Goal: Task Accomplishment & Management: Manage account settings

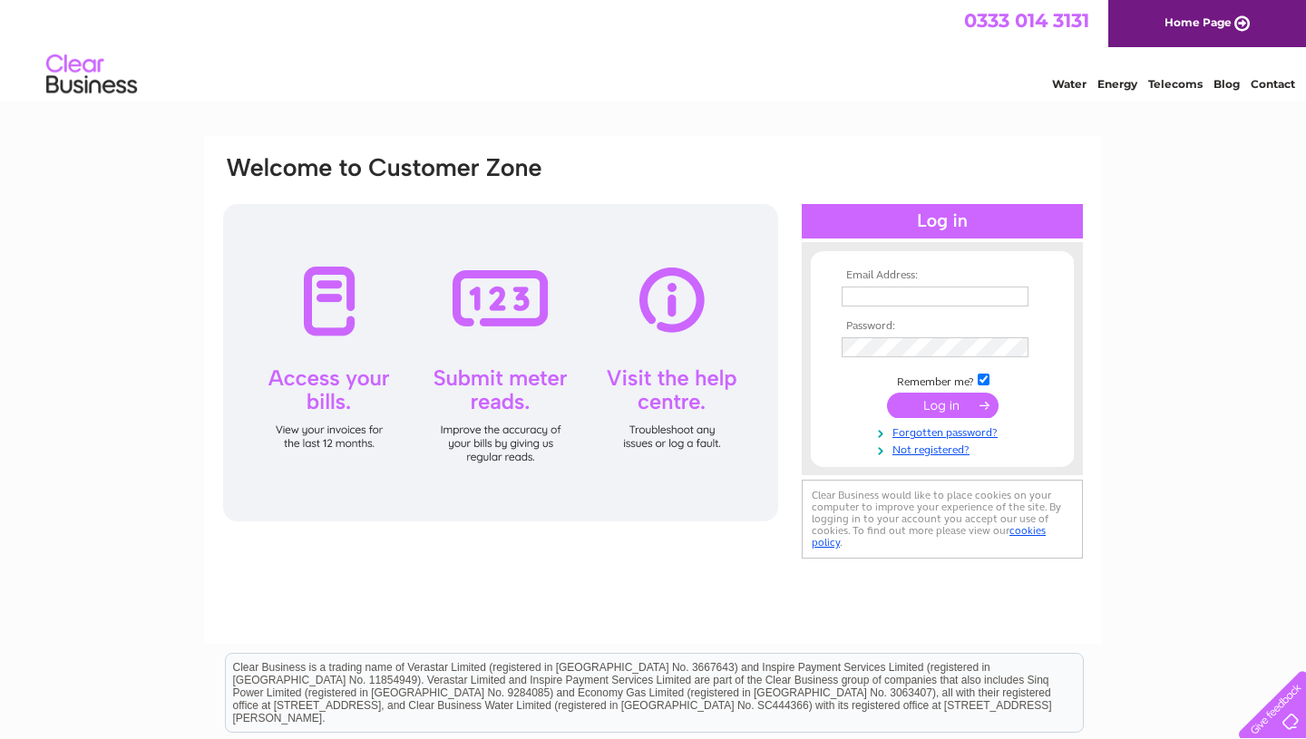
type input "[EMAIL_ADDRESS][DOMAIN_NAME]"
click at [601, 406] on input "submit" at bounding box center [943, 405] width 112 height 25
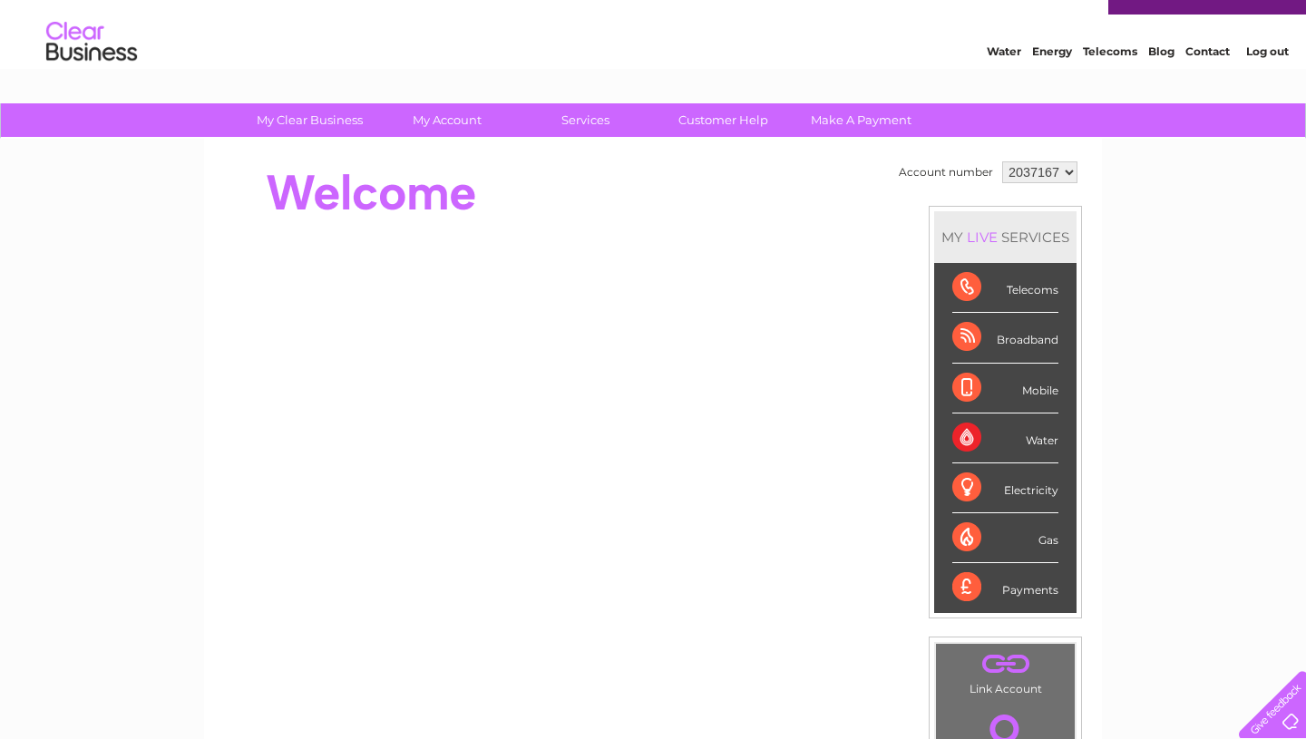
scroll to position [36, 0]
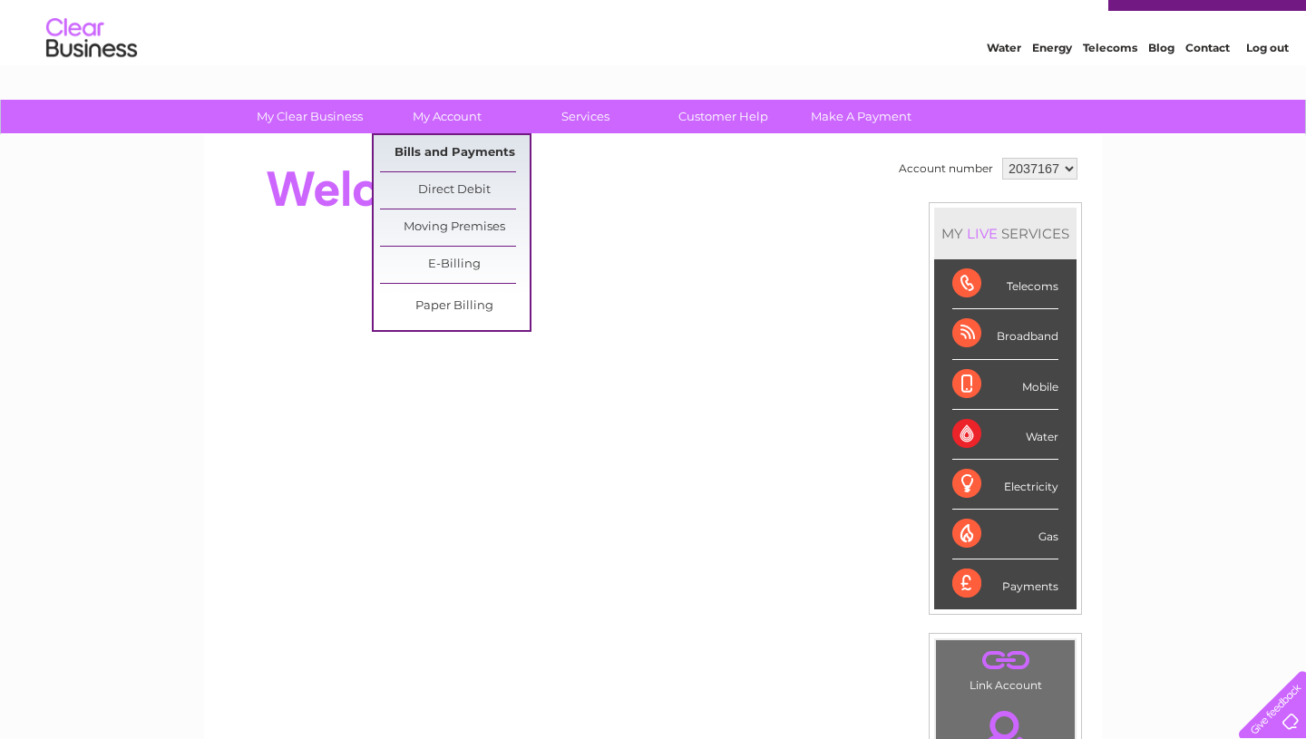
click at [454, 154] on link "Bills and Payments" at bounding box center [455, 153] width 150 height 36
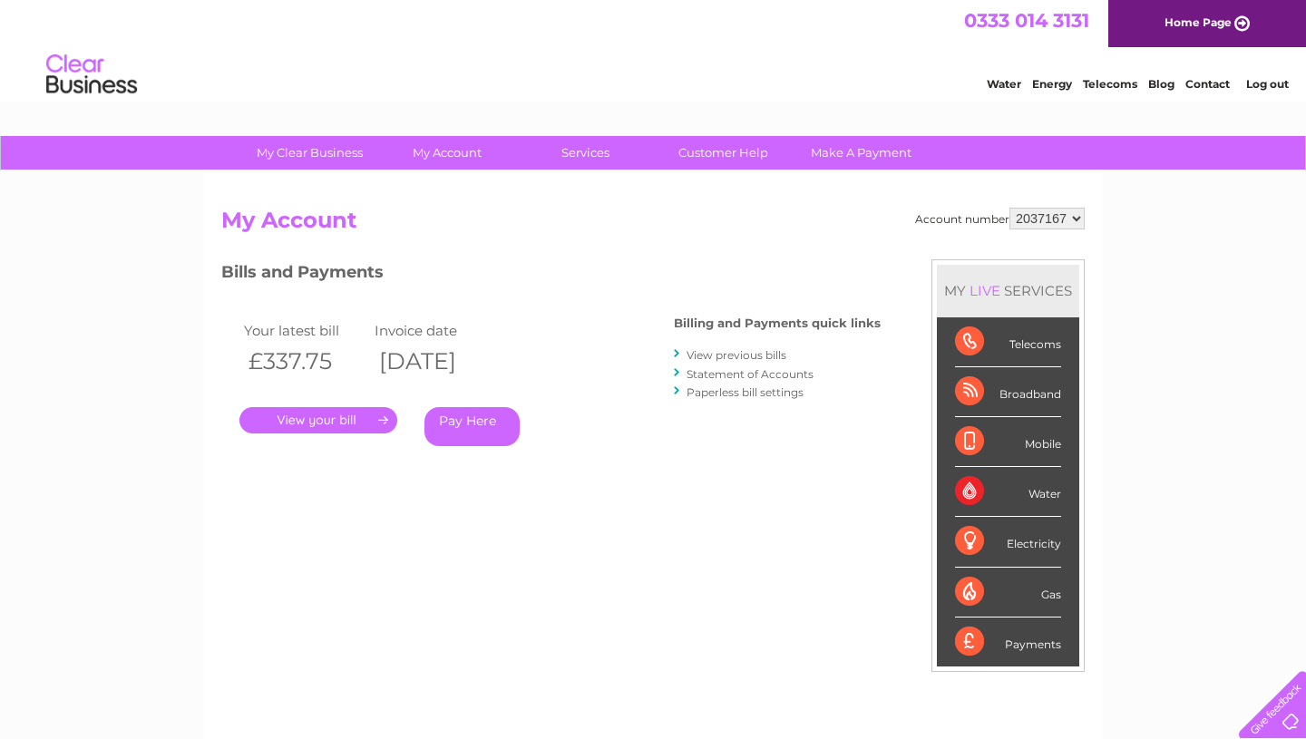
click at [341, 418] on link "." at bounding box center [318, 420] width 158 height 26
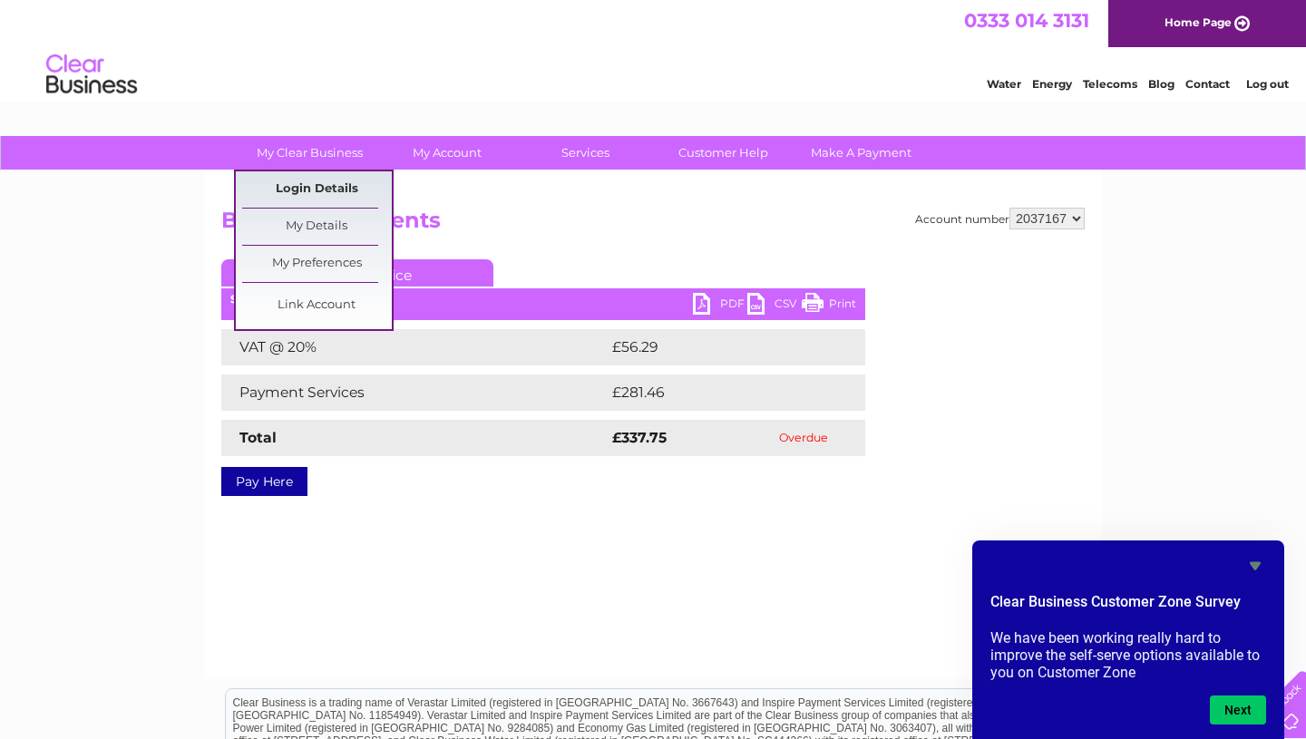
click at [1185, 91] on link "Login Details" at bounding box center [1207, 82] width 44 height 18
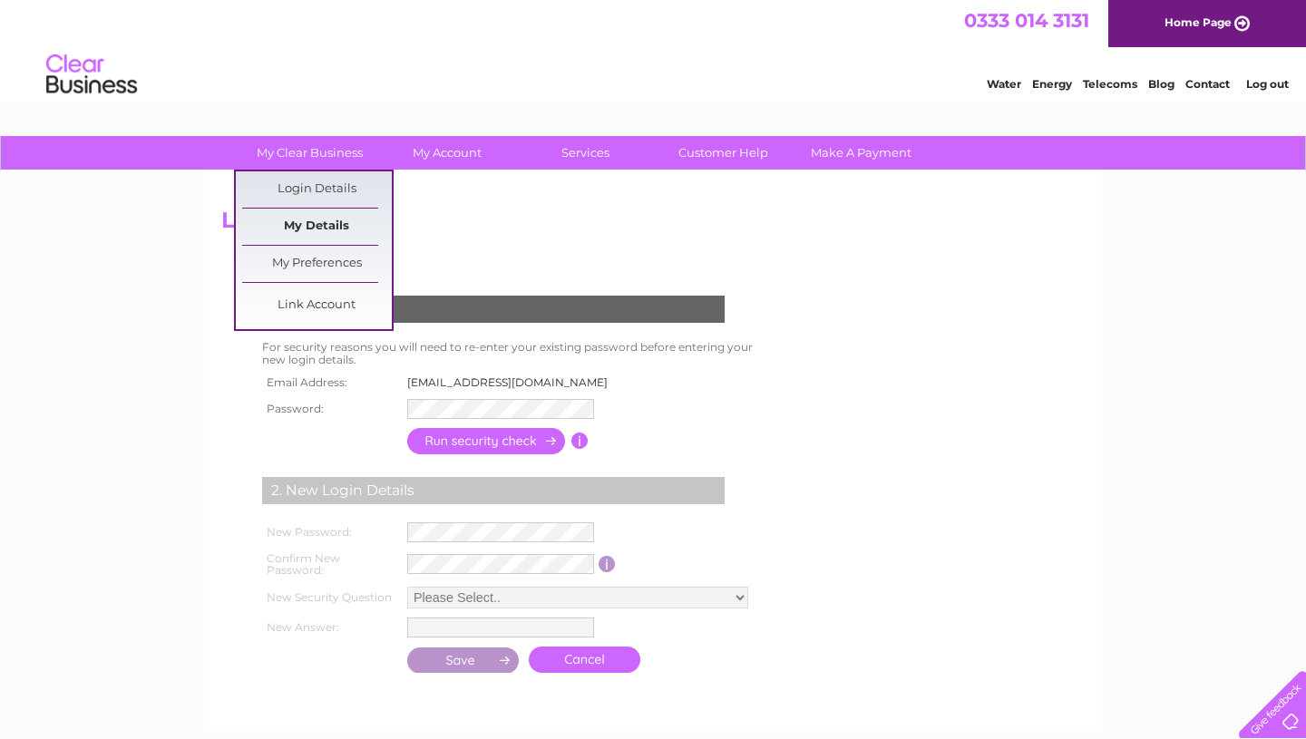
click at [326, 228] on link "My Details" at bounding box center [317, 227] width 150 height 36
